Goal: Find specific page/section: Find specific page/section

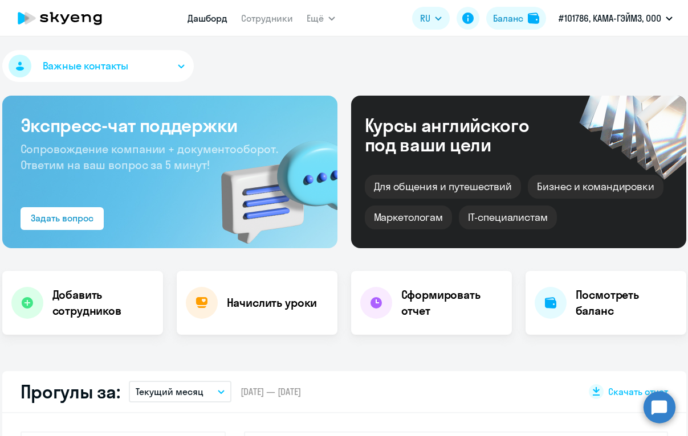
click at [326, 46] on div "Важные контакты Экспресс-чат поддержки Сопровождение компании + документооборот…" at bounding box center [344, 236] width 688 height 400
click at [234, 70] on div "Важные контакты" at bounding box center [344, 68] width 684 height 36
click at [285, 15] on link "Сотрудники" at bounding box center [267, 18] width 52 height 11
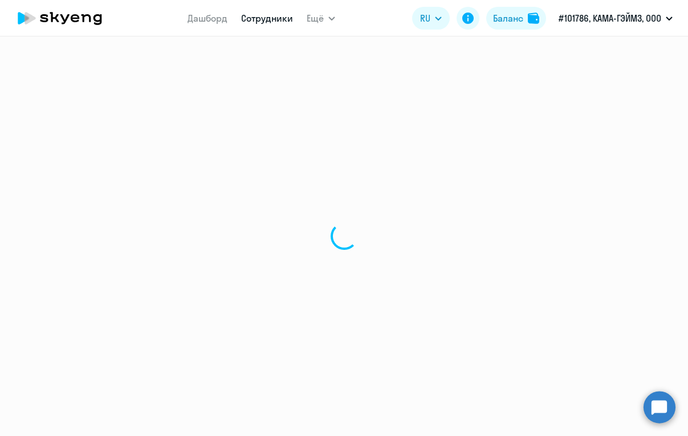
select select "30"
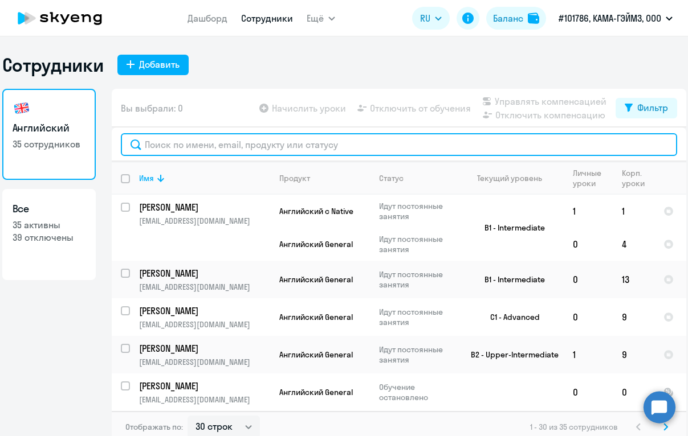
click at [219, 147] on input "text" at bounding box center [399, 144] width 556 height 23
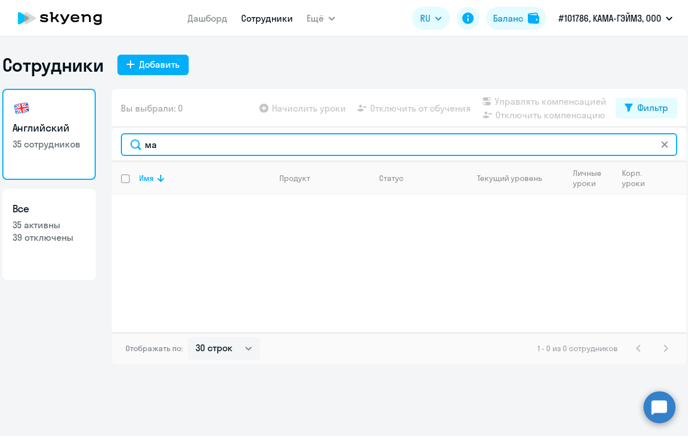
type input "м"
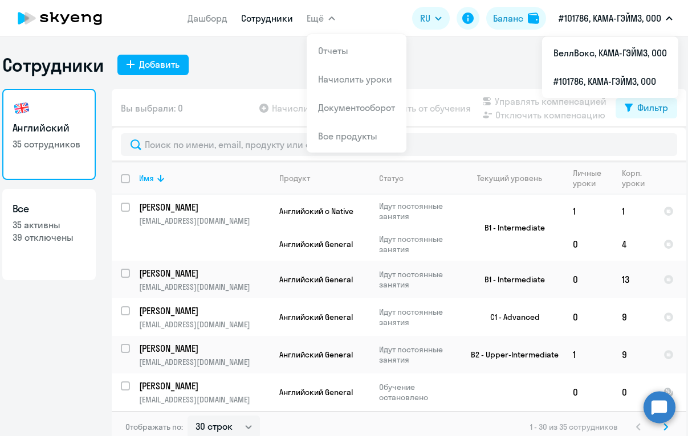
click at [602, 22] on p "#101786, КАМА-ГЭЙМЗ, ООО" at bounding box center [609, 18] width 103 height 14
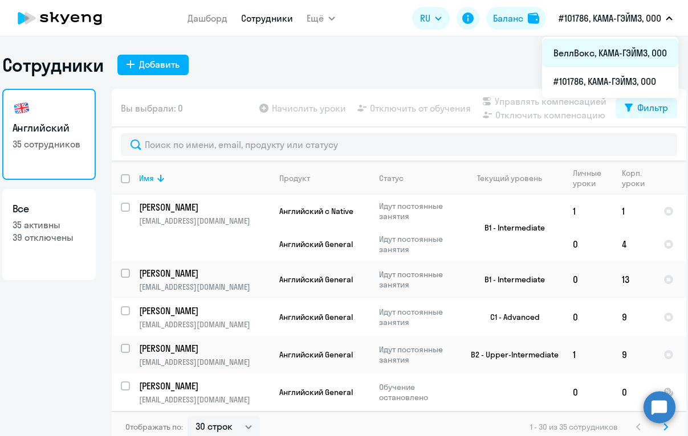
click at [608, 48] on li "ВеллВокс, КАМА-ГЭЙМЗ, ООО" at bounding box center [610, 53] width 136 height 28
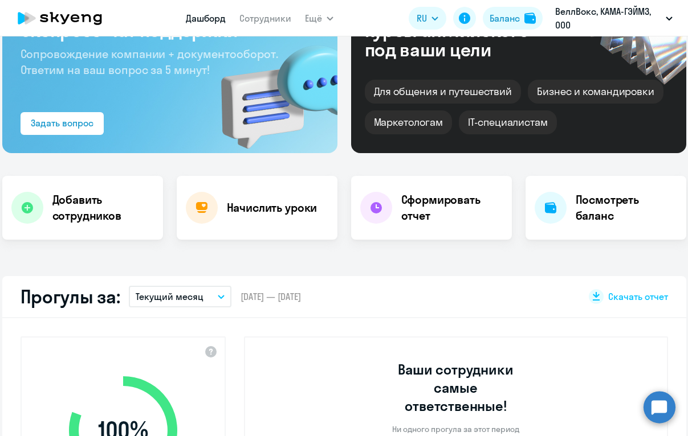
scroll to position [193, 0]
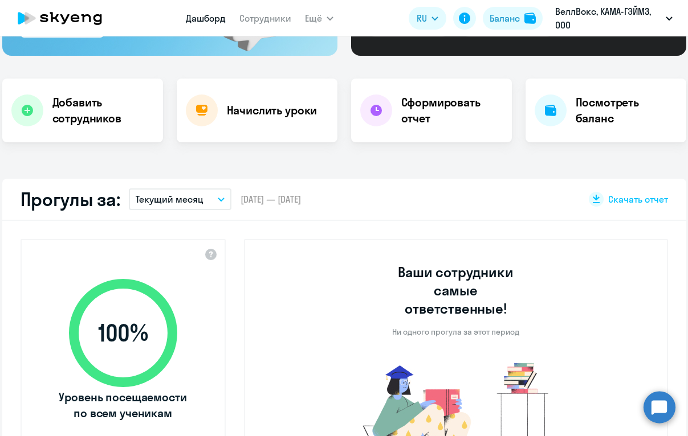
select select "30"
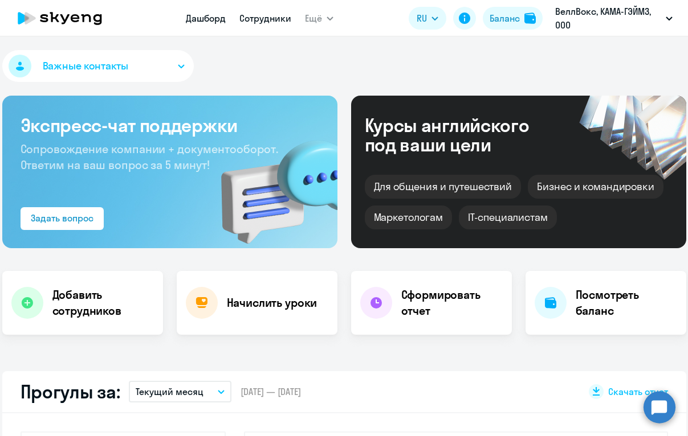
click at [265, 14] on link "Сотрудники" at bounding box center [265, 18] width 52 height 11
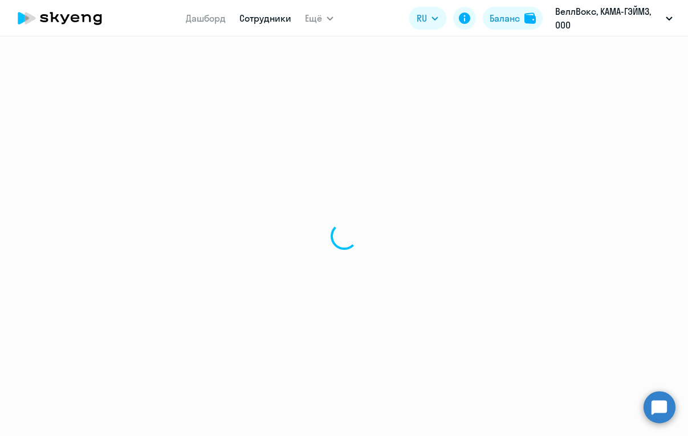
select select "30"
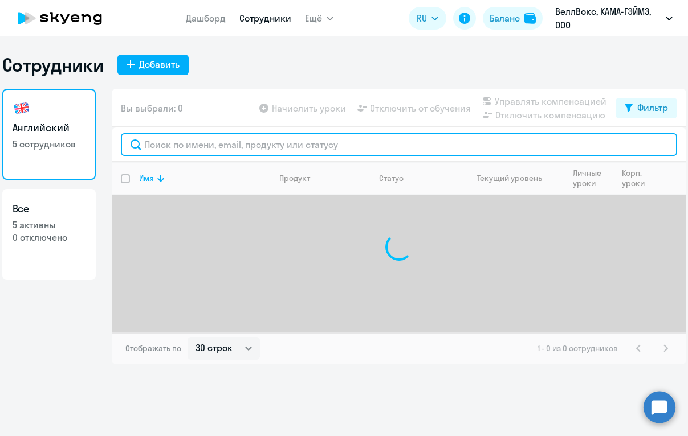
click at [214, 143] on input "text" at bounding box center [399, 144] width 556 height 23
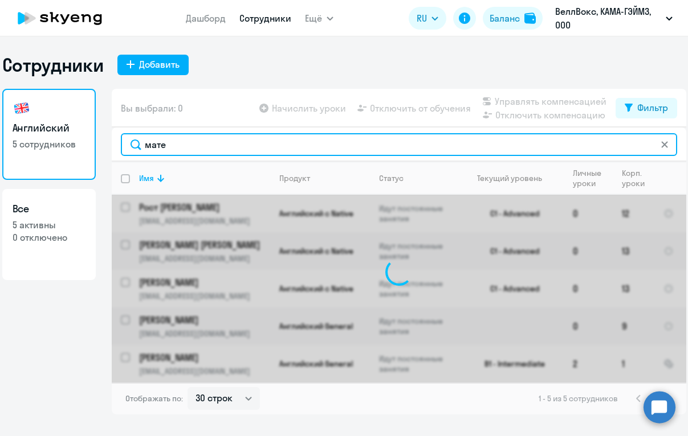
type input "матей"
